Goal: Transaction & Acquisition: Book appointment/travel/reservation

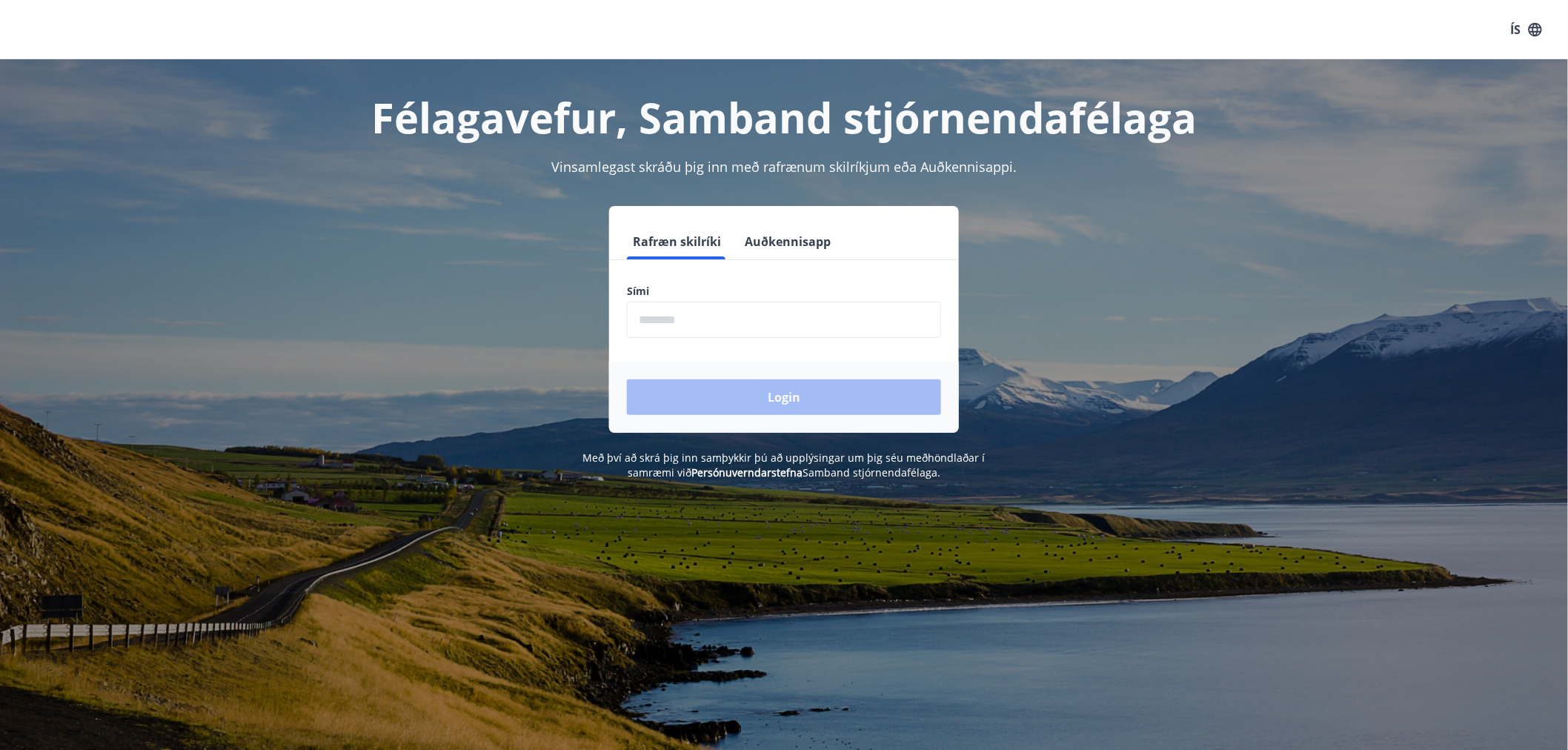
click at [713, 321] on input "phone" at bounding box center [784, 319] width 314 height 36
type input "********"
click at [627, 379] on button "Login" at bounding box center [784, 397] width 314 height 35
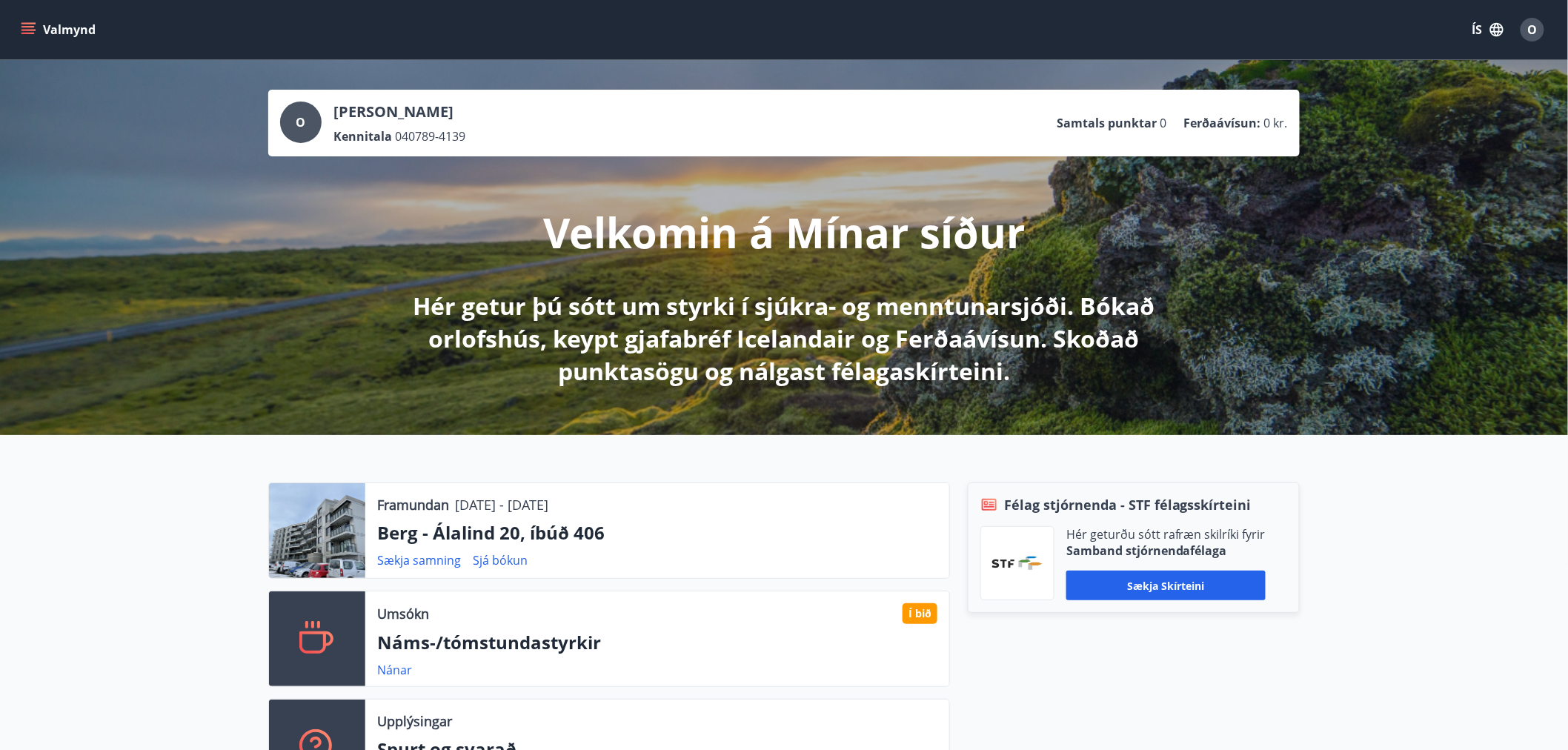
click at [661, 545] on div "Framundan [DATE] - [DATE] [PERSON_NAME] - Álalind 20, íbúð 406 Sækja samning Sj…" at bounding box center [657, 530] width 584 height 95
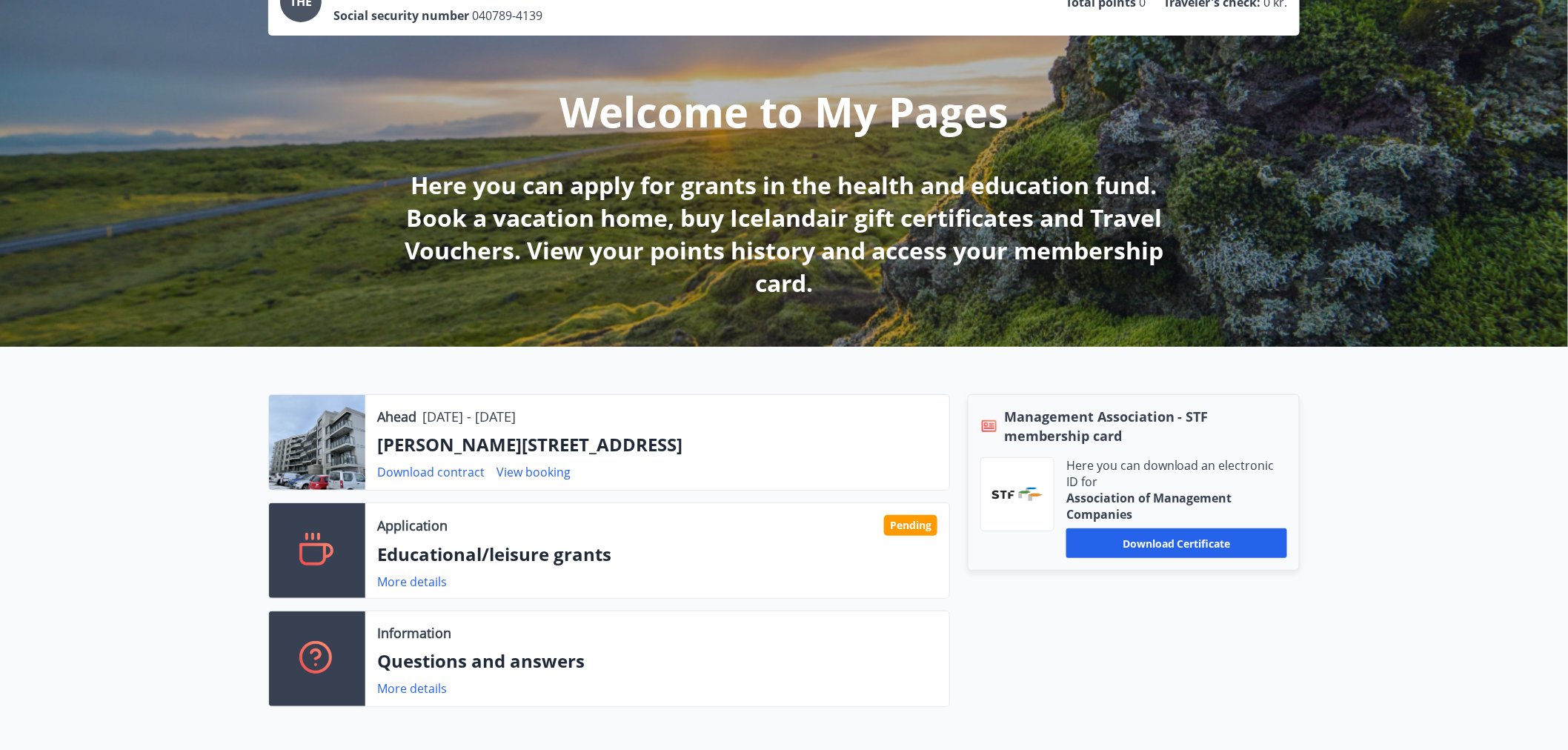
scroll to position [164, 0]
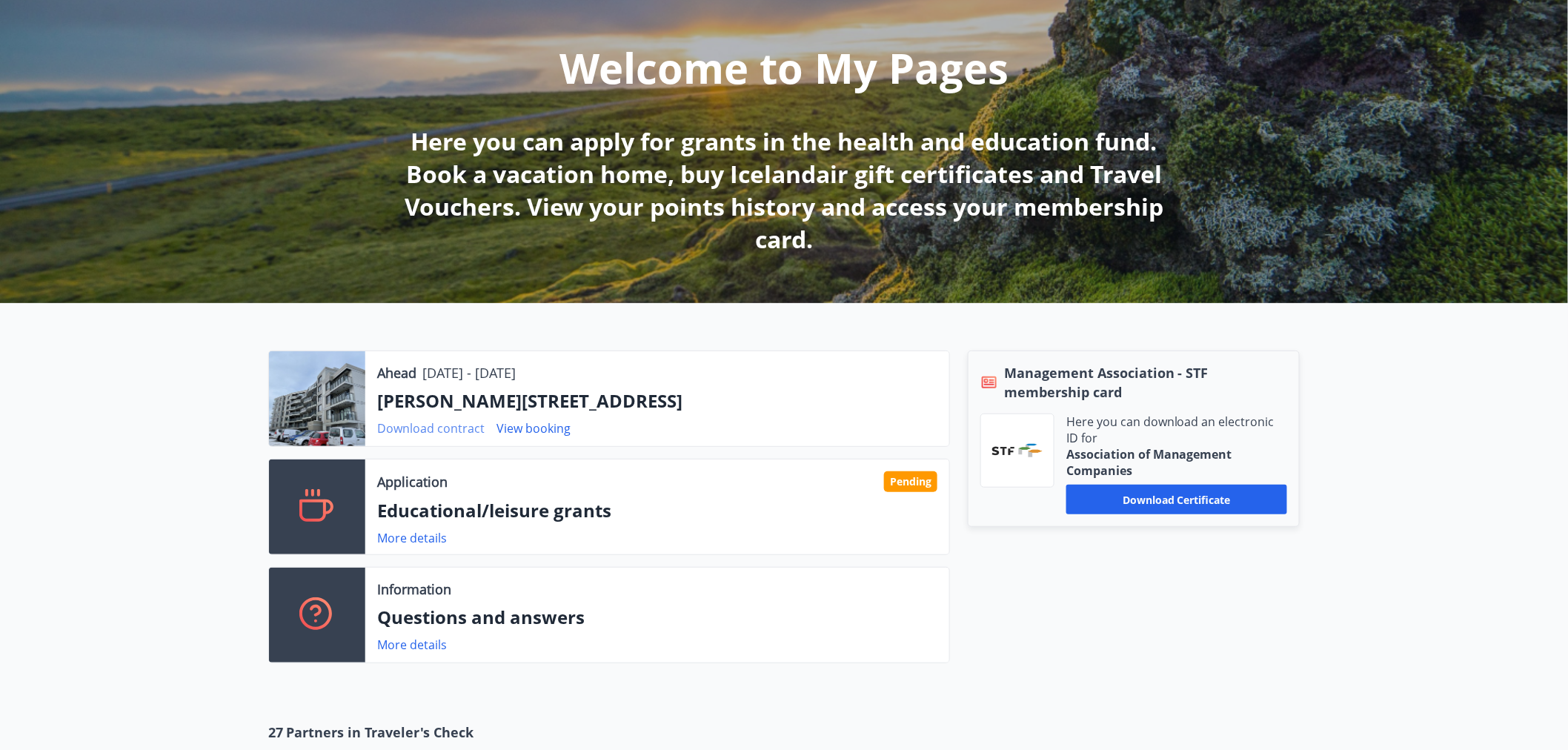
click at [430, 428] on font "Download contract" at bounding box center [431, 428] width 107 height 16
click at [535, 426] on font "View booking" at bounding box center [533, 428] width 74 height 16
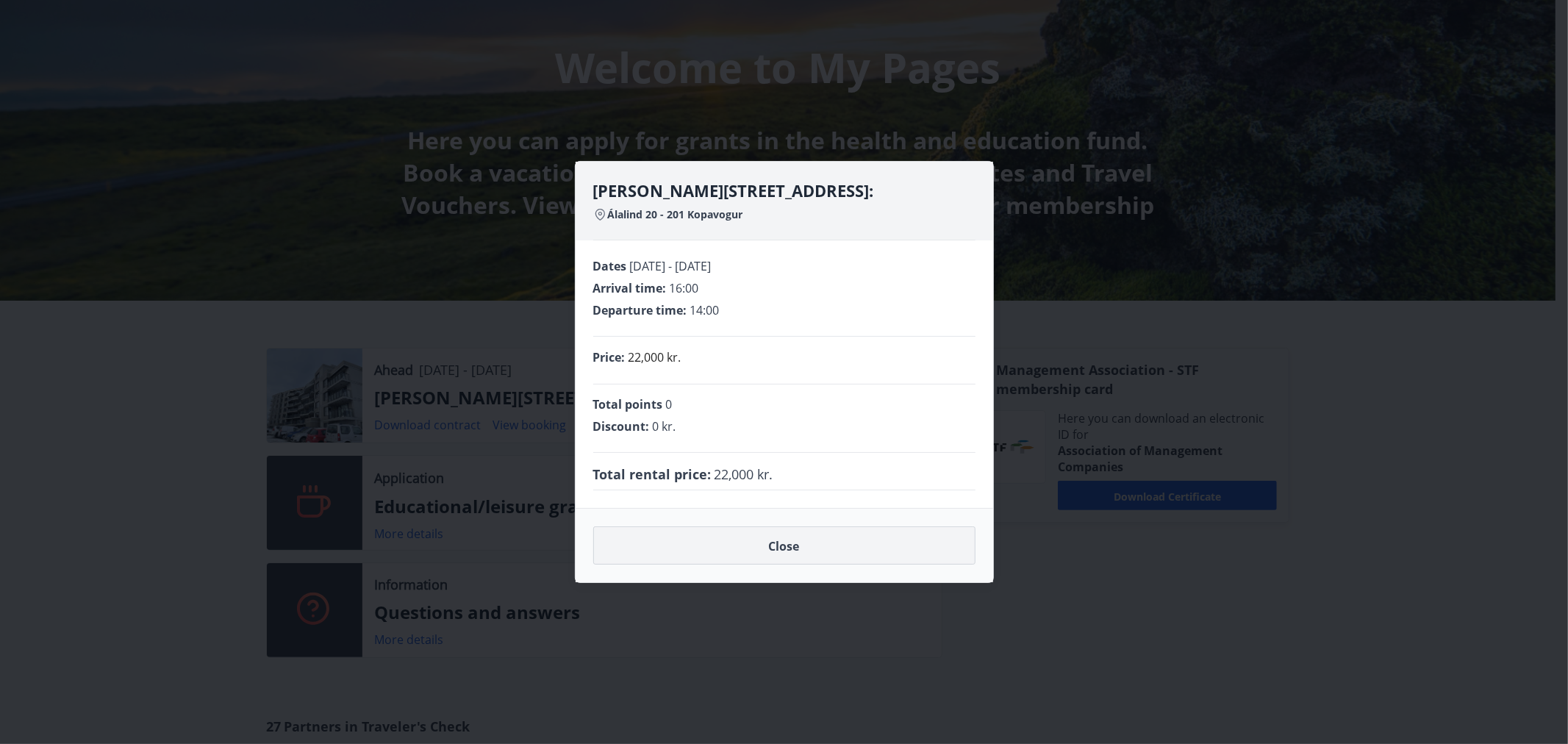
click at [823, 541] on button "Close" at bounding box center [784, 545] width 382 height 38
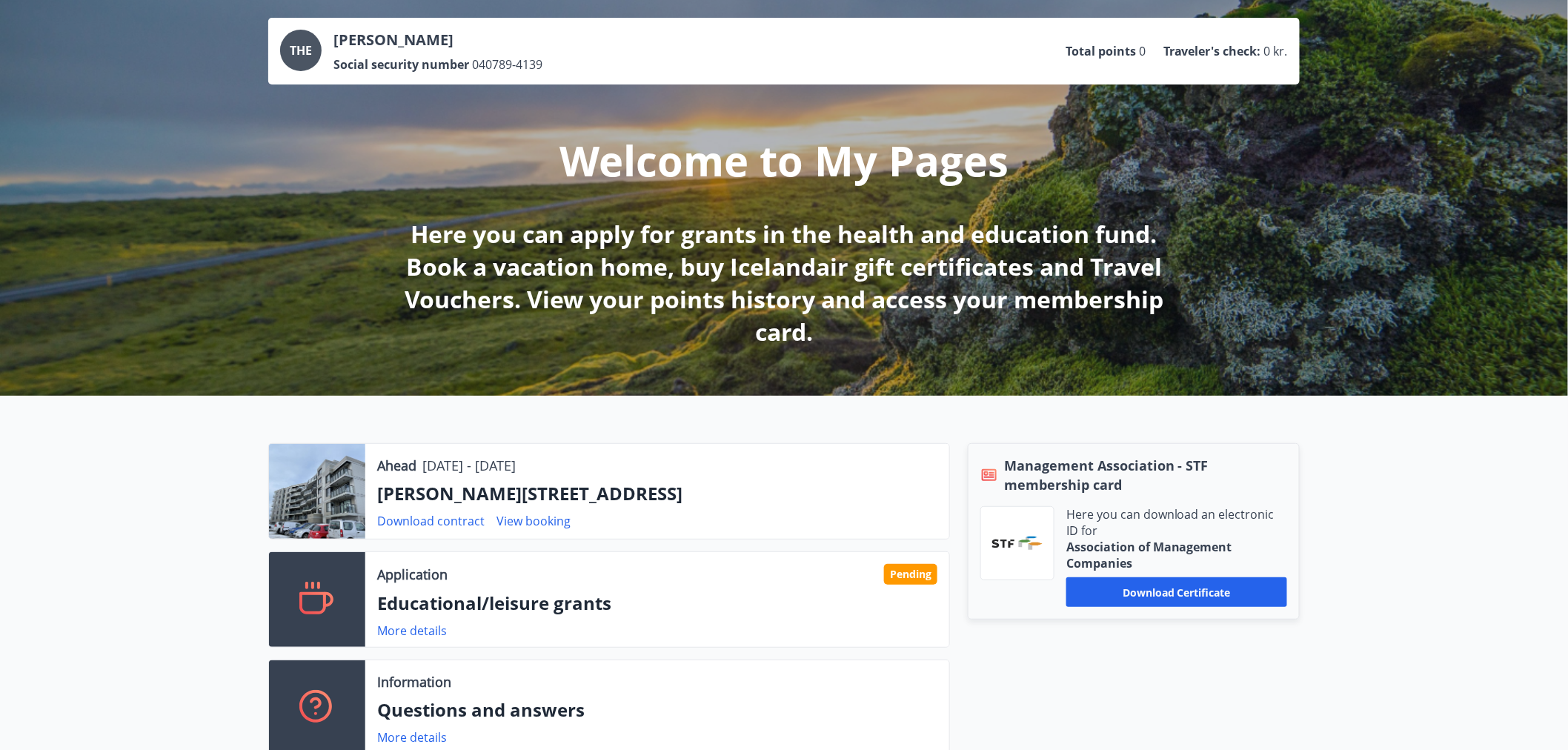
scroll to position [0, 0]
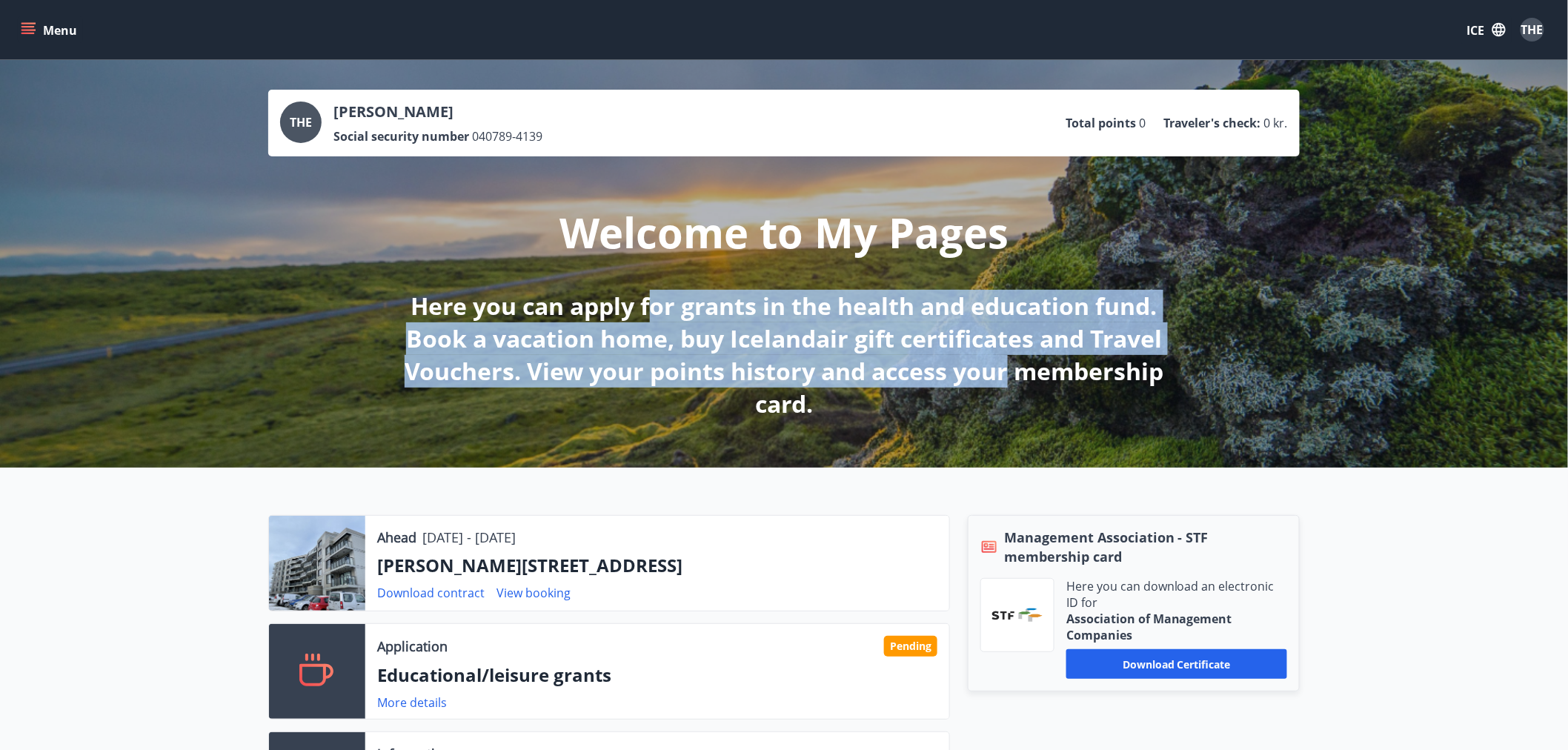
drag, startPoint x: 734, startPoint y: 311, endPoint x: 1011, endPoint y: 373, distance: 283.9
click at [1011, 373] on font "Here you can apply for grants in the health and education fund. Book a vacation…" at bounding box center [784, 354] width 759 height 130
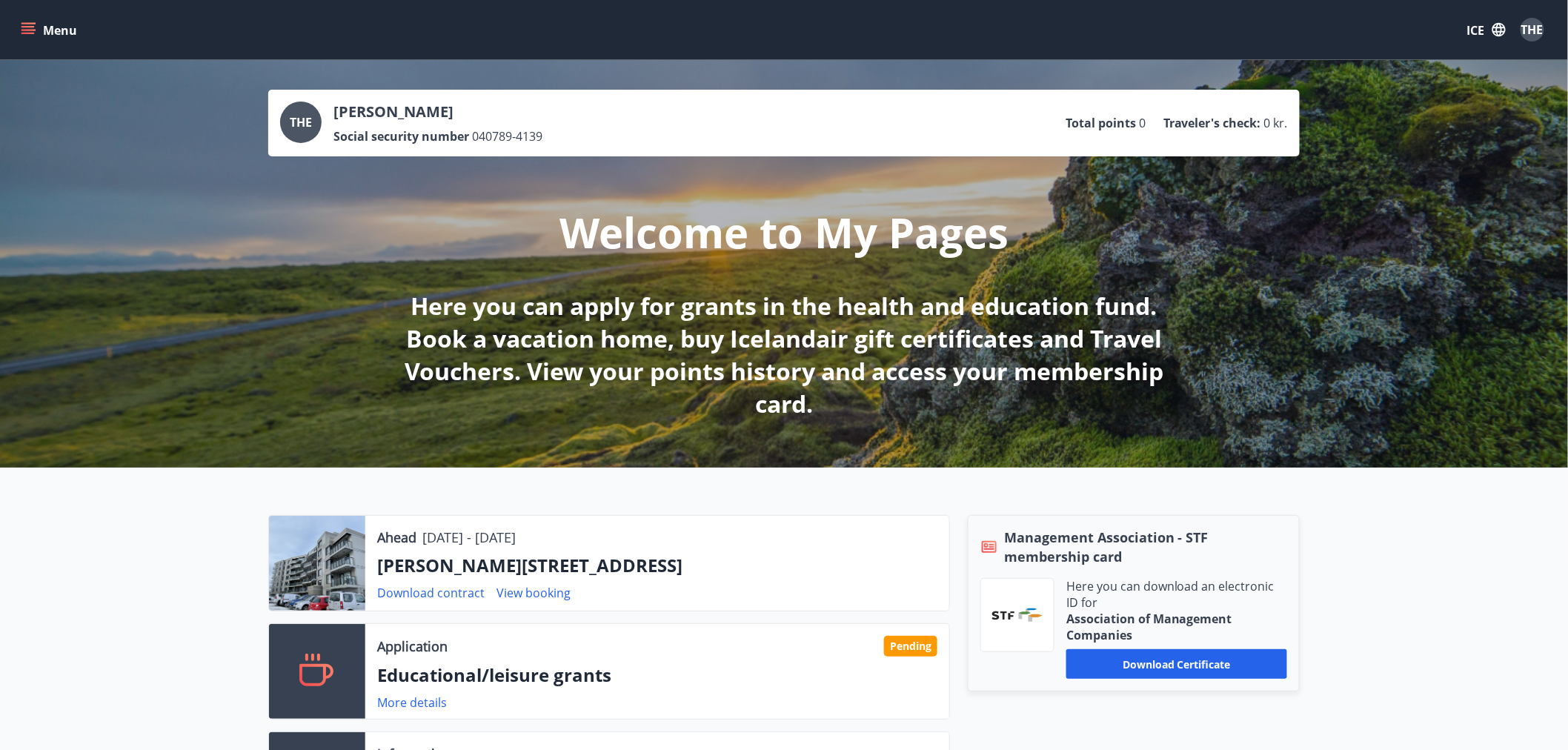
click at [63, 38] on button "Menu" at bounding box center [50, 29] width 65 height 26
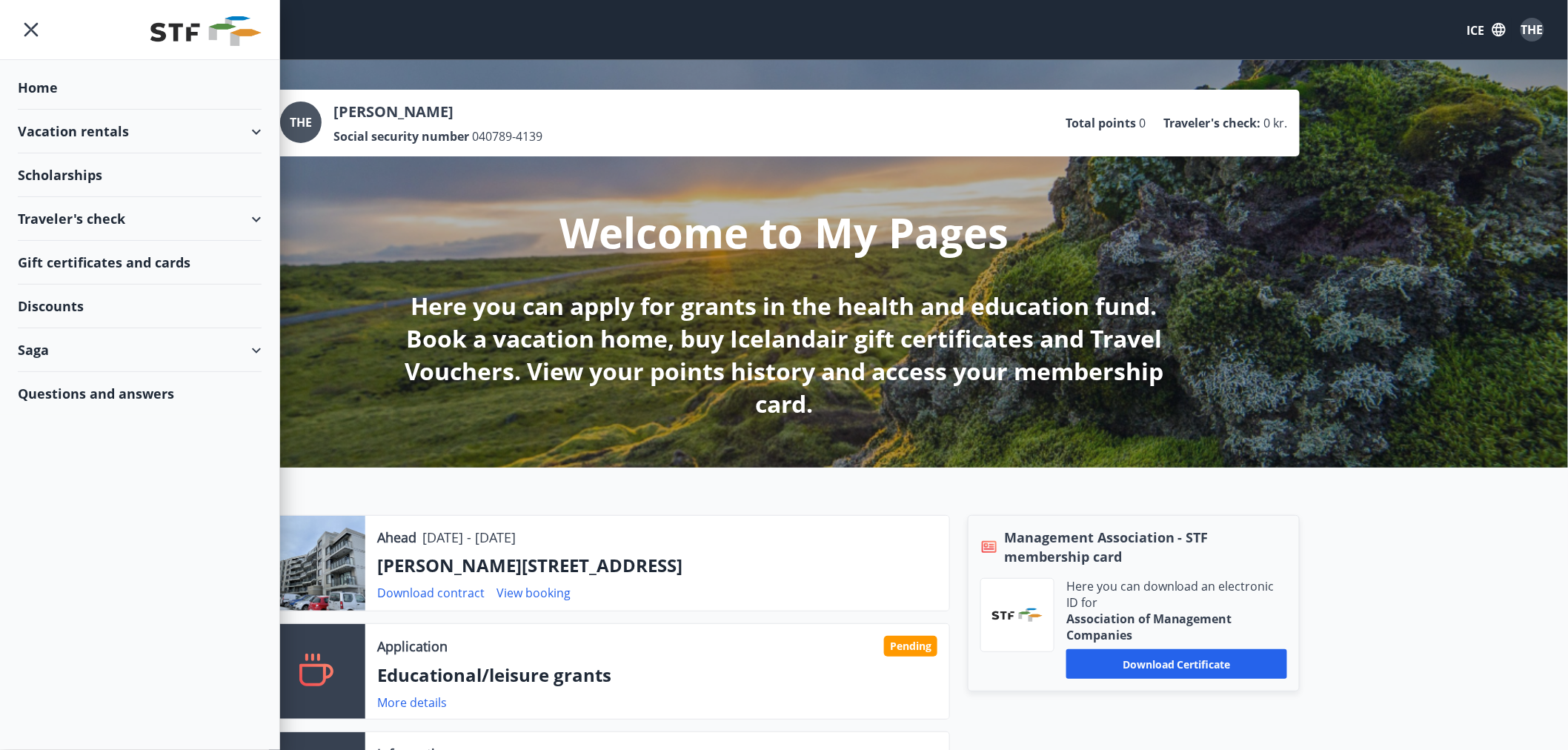
click at [267, 135] on div "Vacation rentals" at bounding box center [139, 131] width 280 height 44
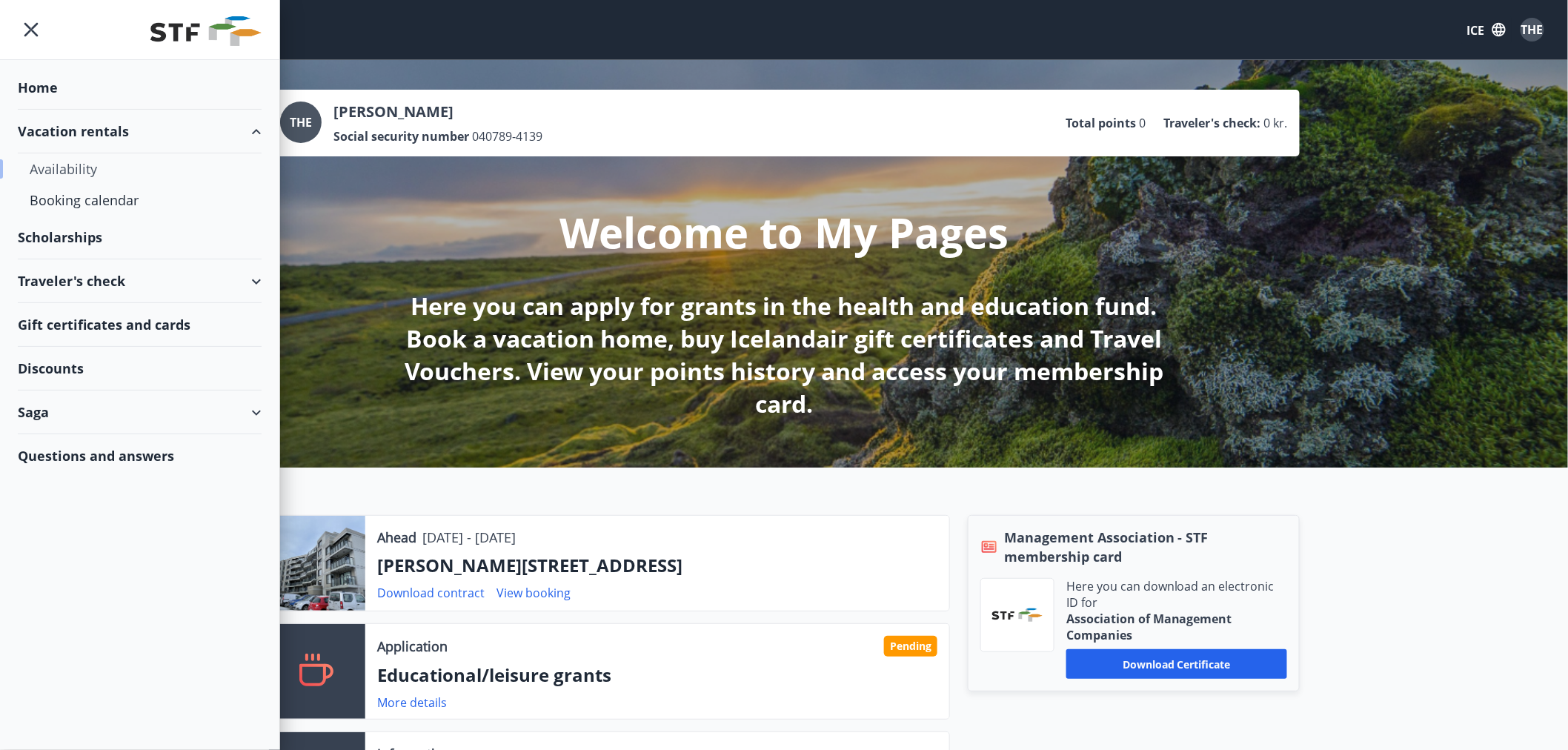
click at [79, 181] on div "Availability" at bounding box center [139, 168] width 220 height 31
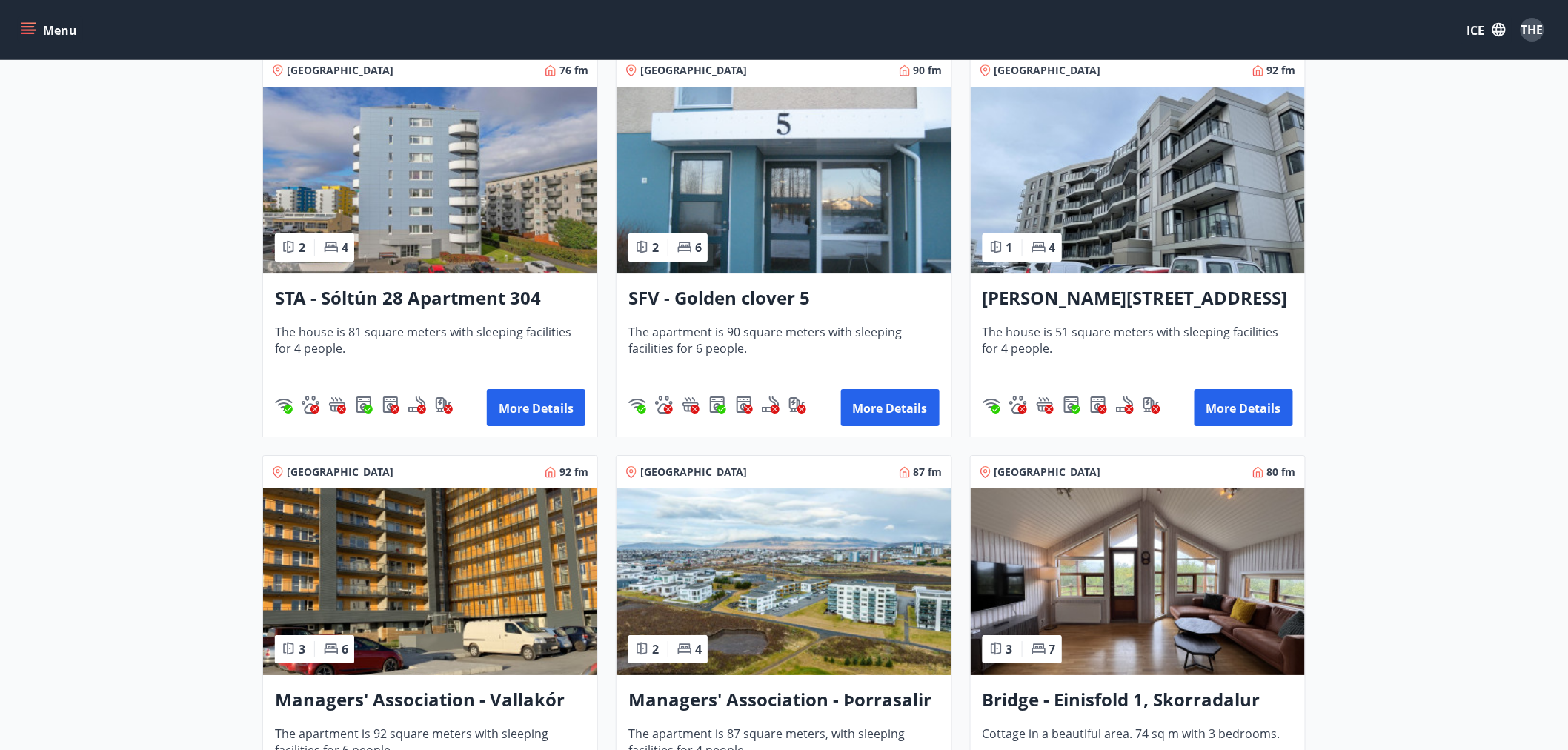
click at [1130, 224] on img at bounding box center [1138, 179] width 334 height 187
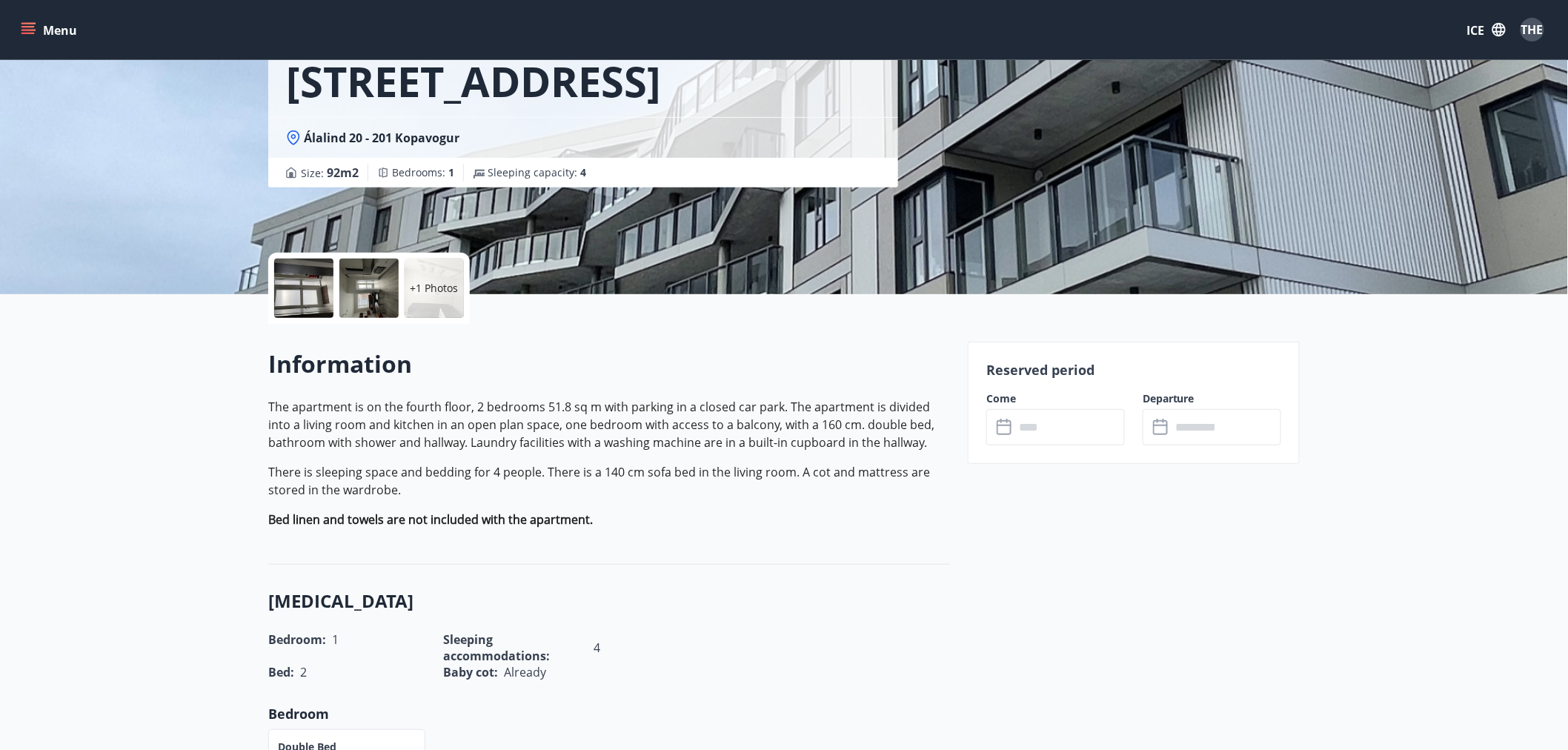
scroll to position [164, 0]
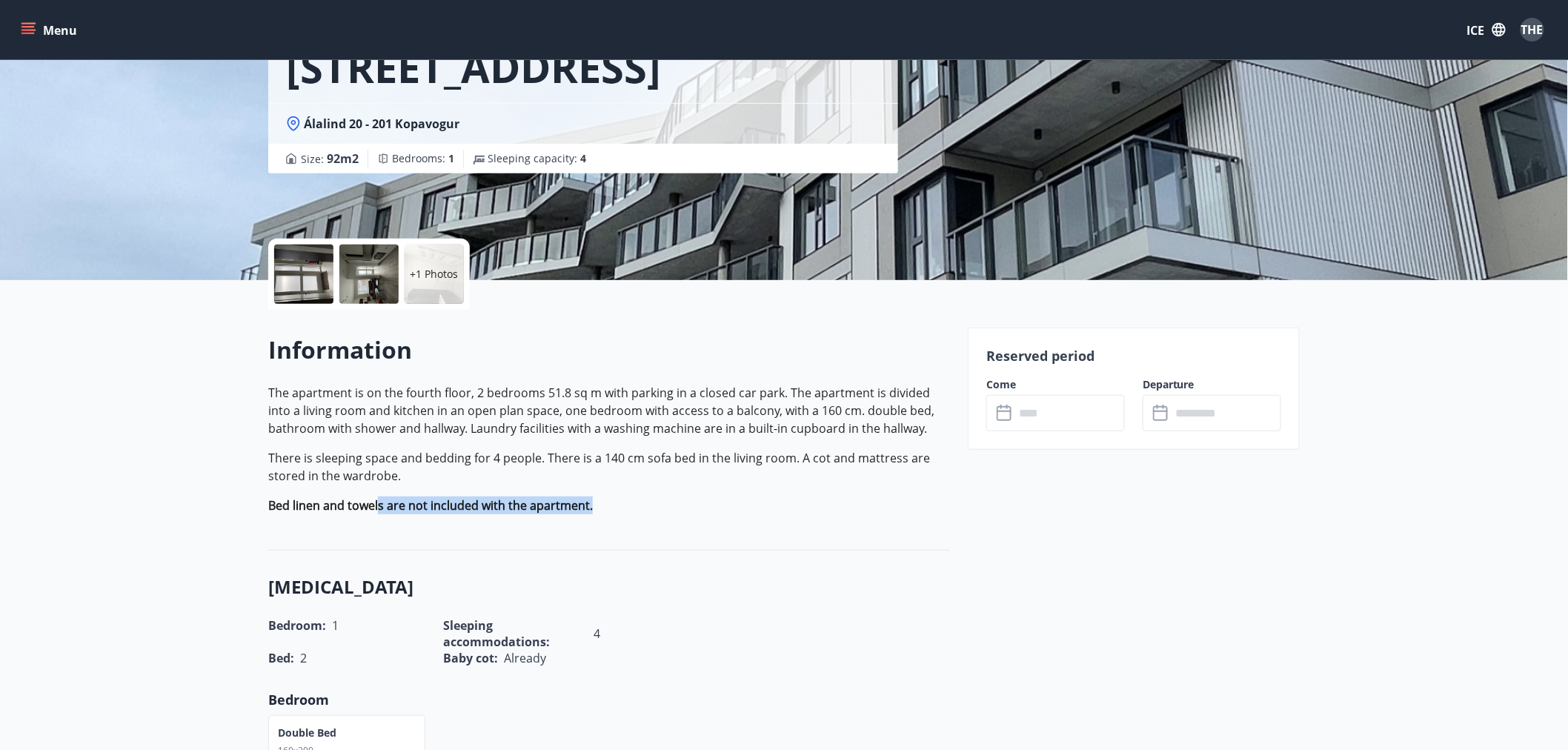
drag, startPoint x: 464, startPoint y: 500, endPoint x: 623, endPoint y: 493, distance: 159.2
click at [623, 494] on p "The apartment is on the fourth floor, 2 bedrooms 51.8 sq m with parking in a cl…" at bounding box center [609, 449] width 682 height 131
click at [627, 492] on p "The apartment is on the fourth floor, 2 bedrooms 51.8 sq m with parking in a cl…" at bounding box center [609, 449] width 682 height 131
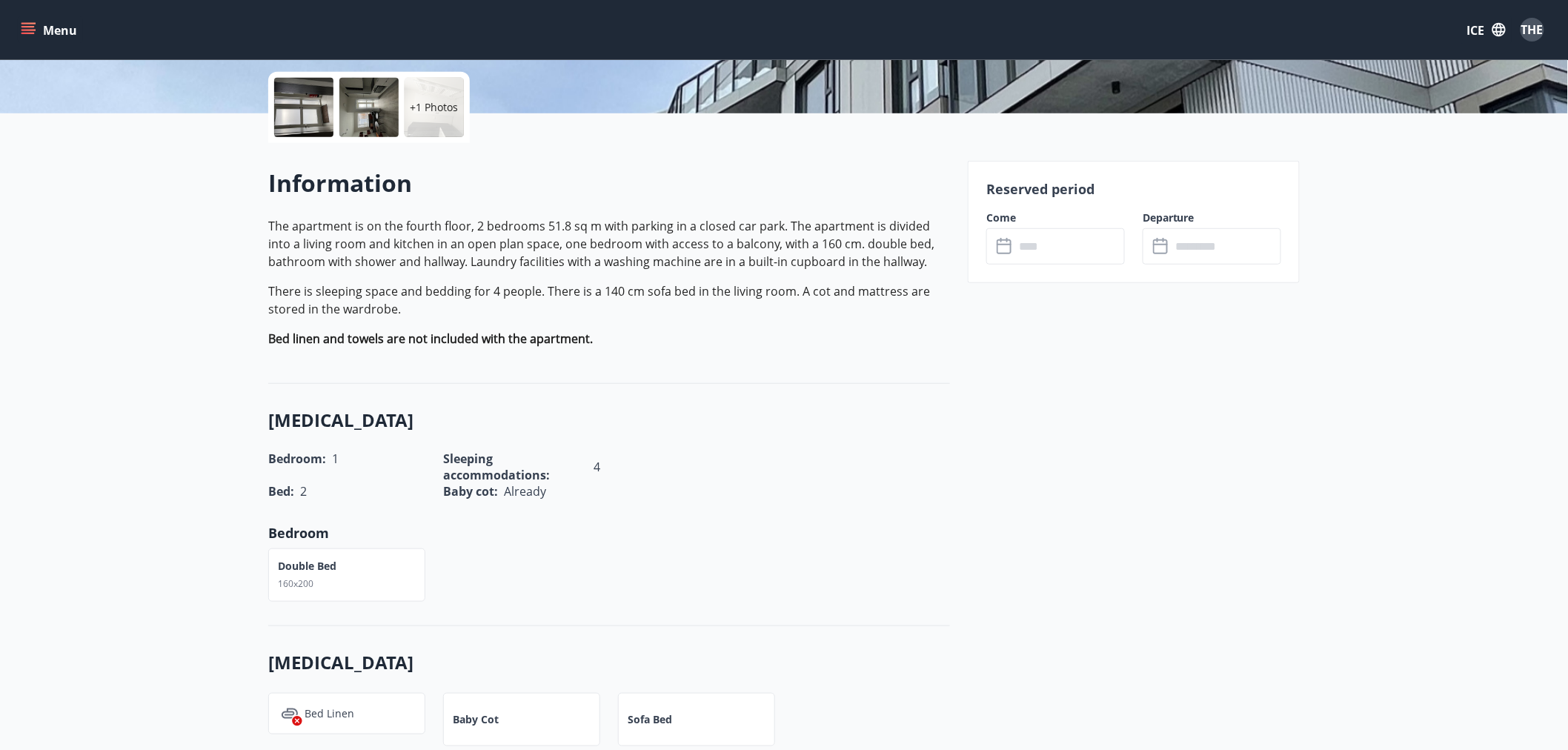
scroll to position [79, 0]
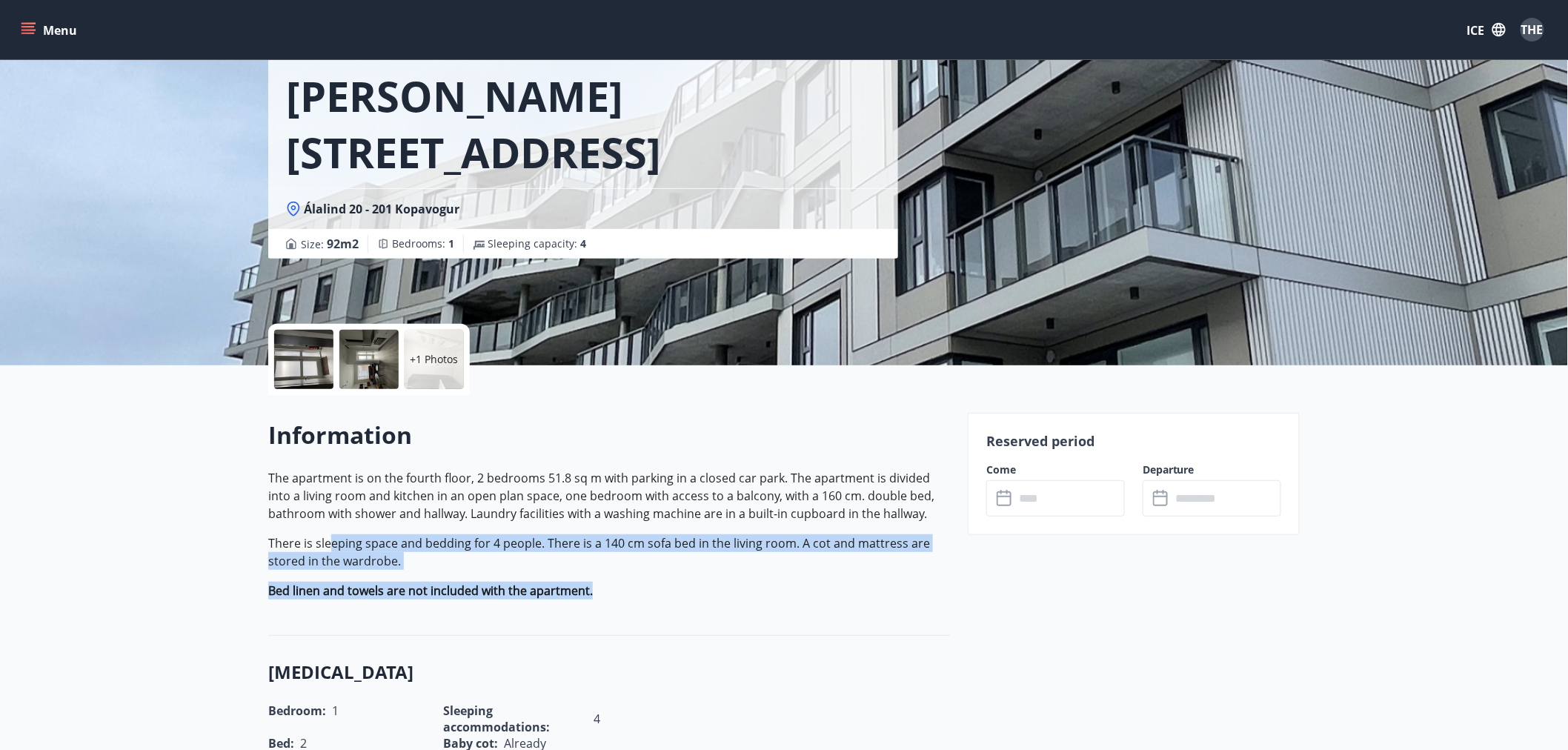
drag, startPoint x: 492, startPoint y: 573, endPoint x: 642, endPoint y: 593, distance: 151.3
click at [642, 593] on p "The apartment is on the fourth floor, 2 bedrooms 51.8 sq m with parking in a cl…" at bounding box center [609, 534] width 682 height 131
click at [645, 595] on p "Bed linen and towels are not included with the apartment." at bounding box center [609, 591] width 682 height 18
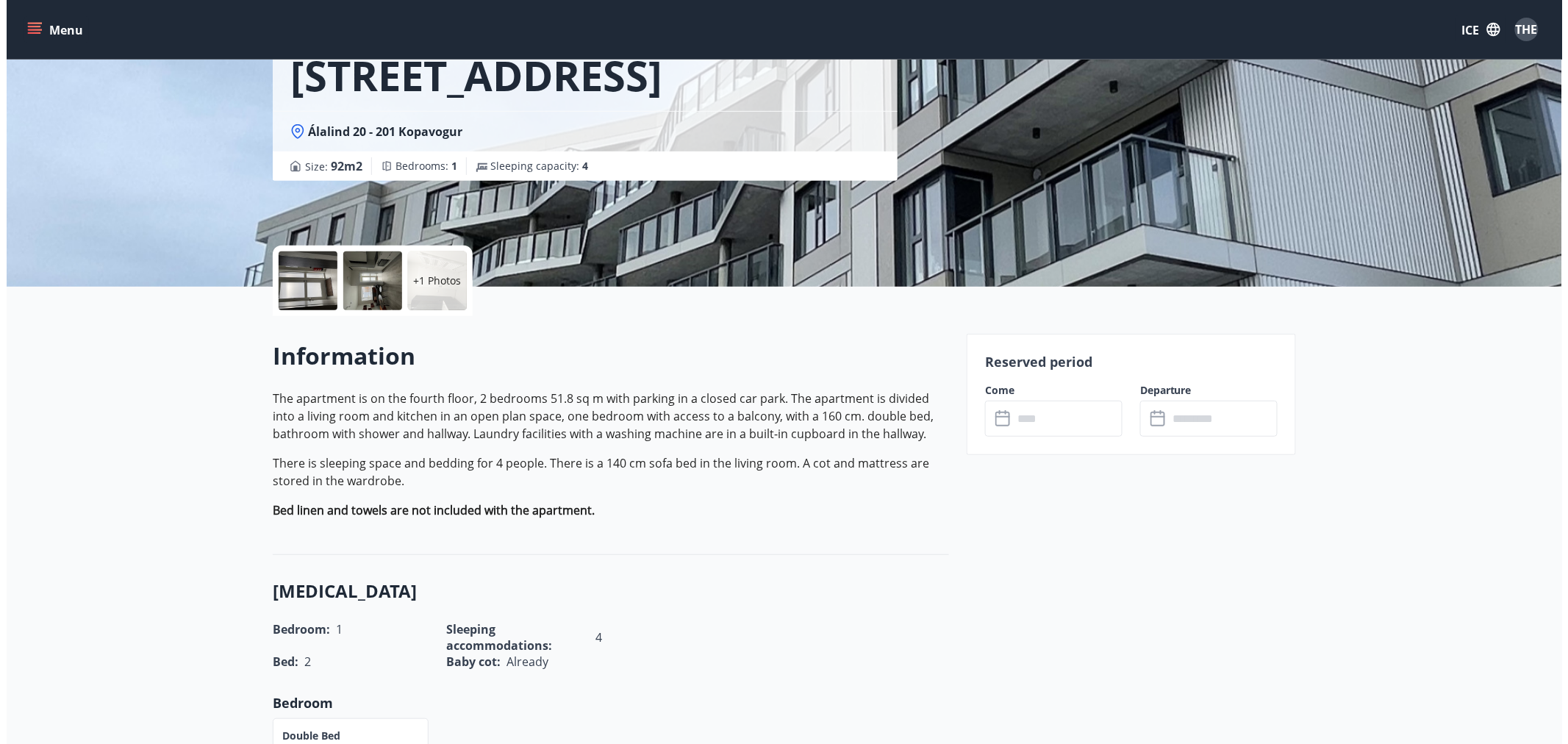
scroll to position [0, 0]
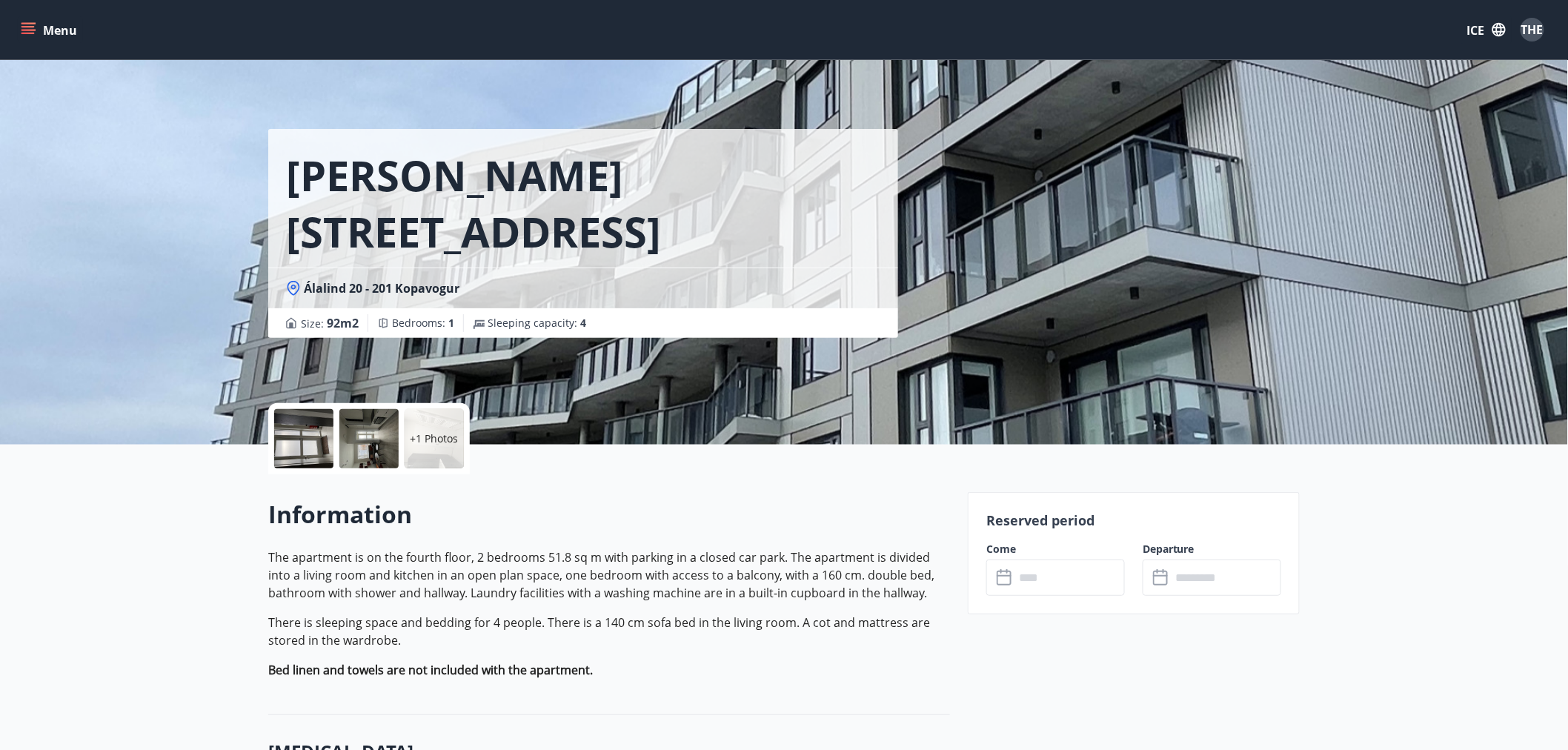
click at [388, 514] on font "Information" at bounding box center [340, 514] width 143 height 32
drag, startPoint x: 427, startPoint y: 669, endPoint x: 632, endPoint y: 675, distance: 205.1
click at [632, 675] on p "Bed linen and towels are not included with the apartment." at bounding box center [609, 670] width 682 height 18
click at [434, 454] on div "+1 Photos" at bounding box center [434, 438] width 59 height 59
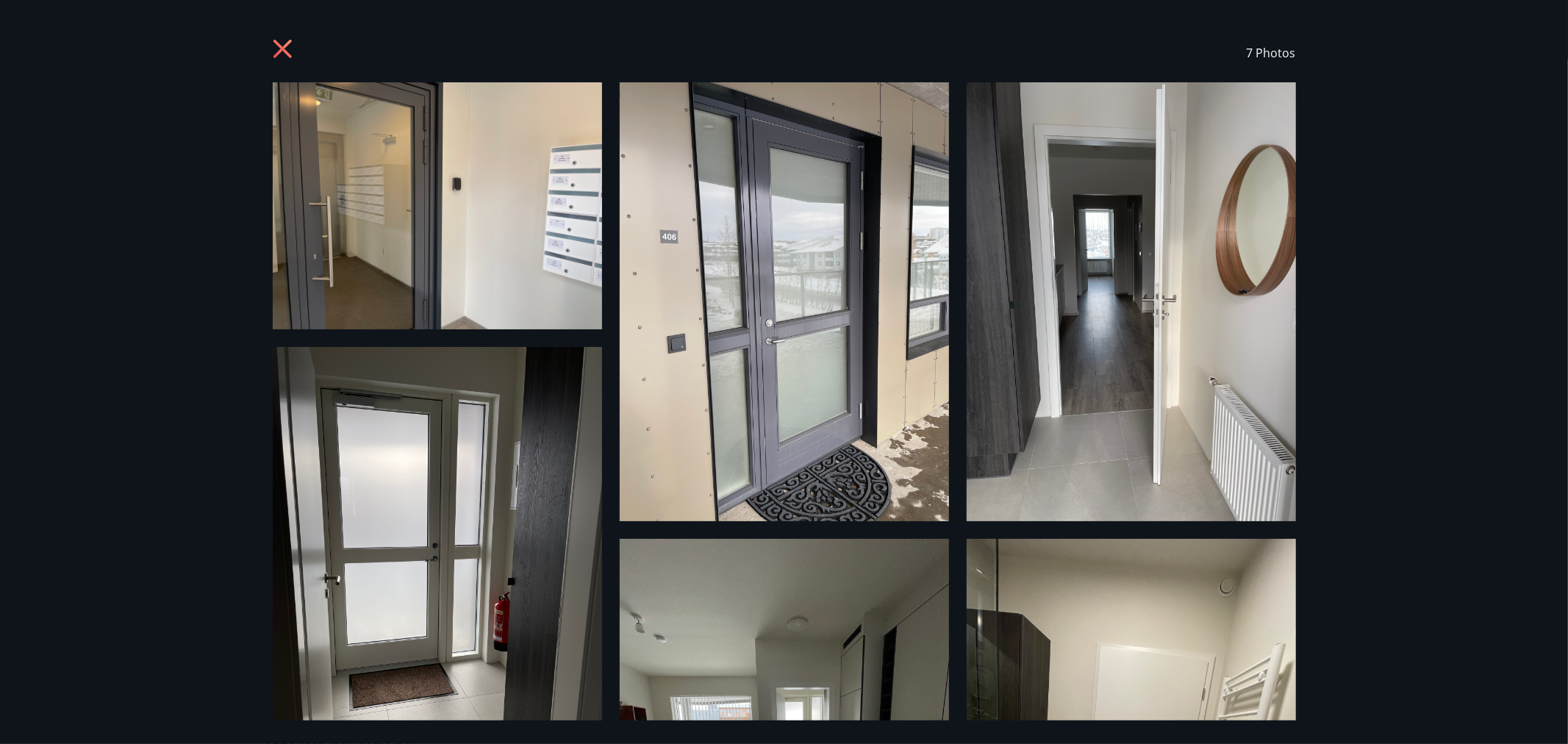
click at [287, 64] on div at bounding box center [285, 52] width 24 height 28
click at [273, 55] on icon at bounding box center [285, 51] width 24 height 24
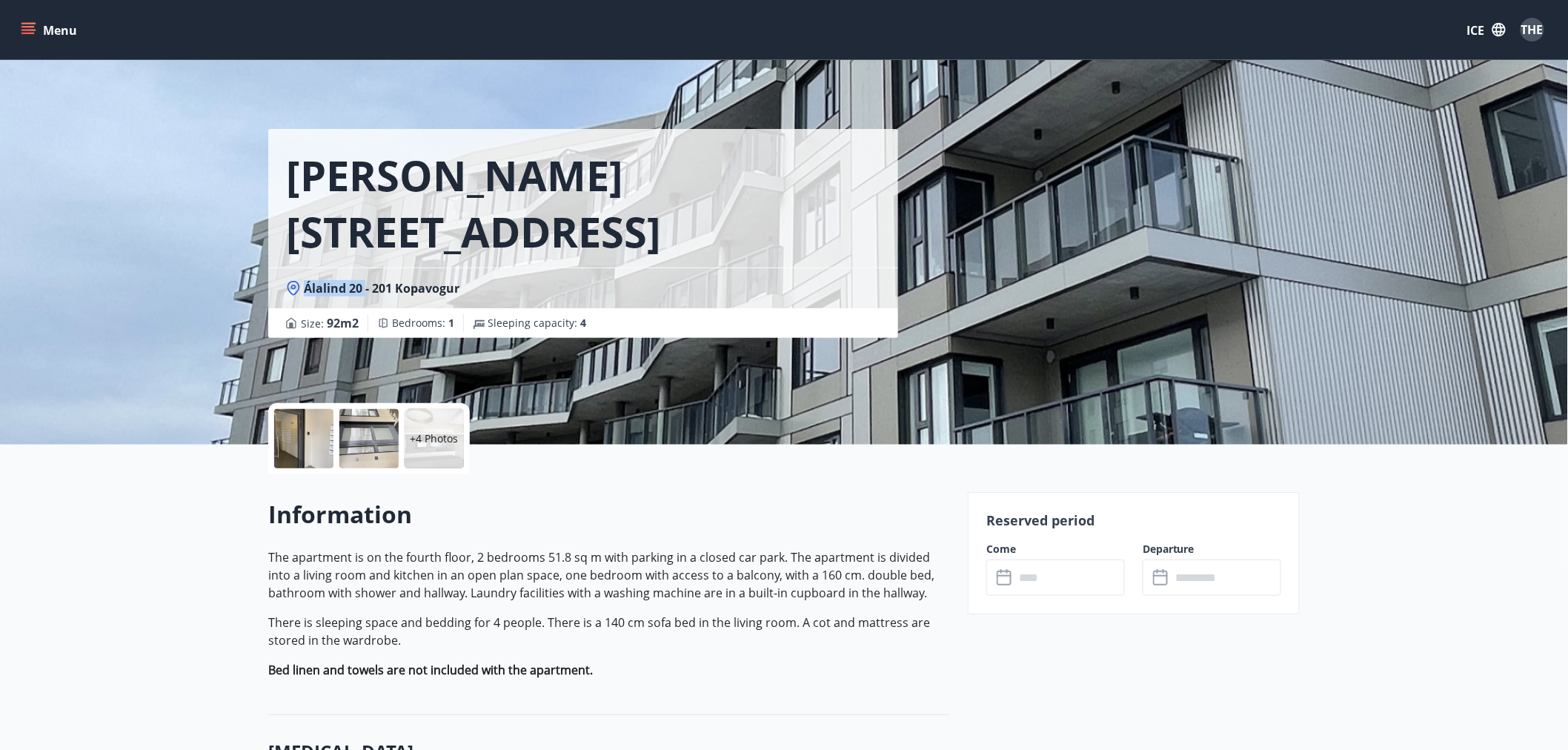
copy font "Álalind 20"
drag, startPoint x: 302, startPoint y: 292, endPoint x: 364, endPoint y: 288, distance: 62.1
click at [364, 288] on div "Álalind 20 - 201 Kopavogur" at bounding box center [583, 288] width 594 height 16
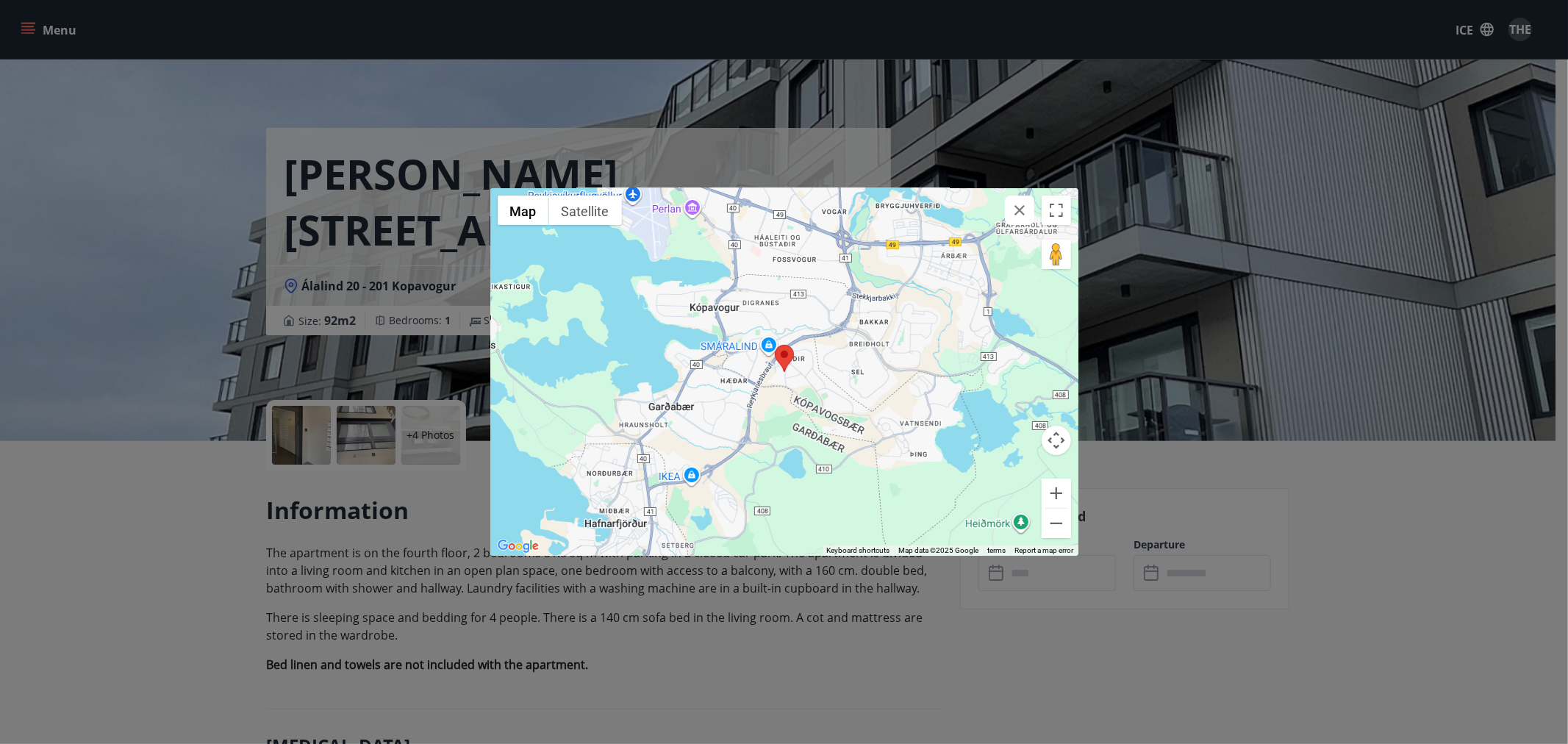
click at [107, 320] on div "← Move left → Move right ↑ Move up ↓ Move down + Enlarge - Decrease Acasă Move …" at bounding box center [784, 372] width 1568 height 744
